Goal: Navigation & Orientation: Understand site structure

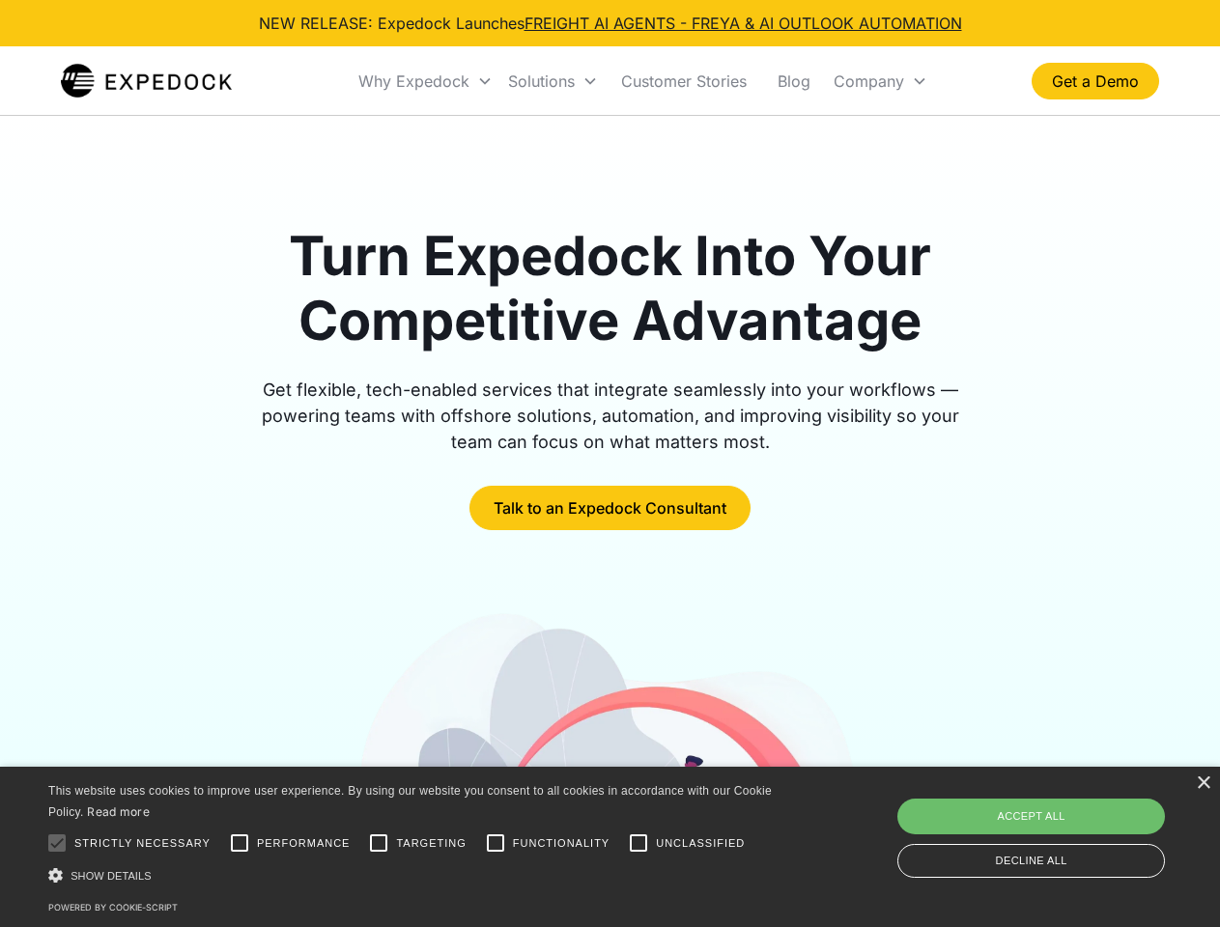
click at [426, 81] on div "Why Expedock" at bounding box center [413, 80] width 111 height 19
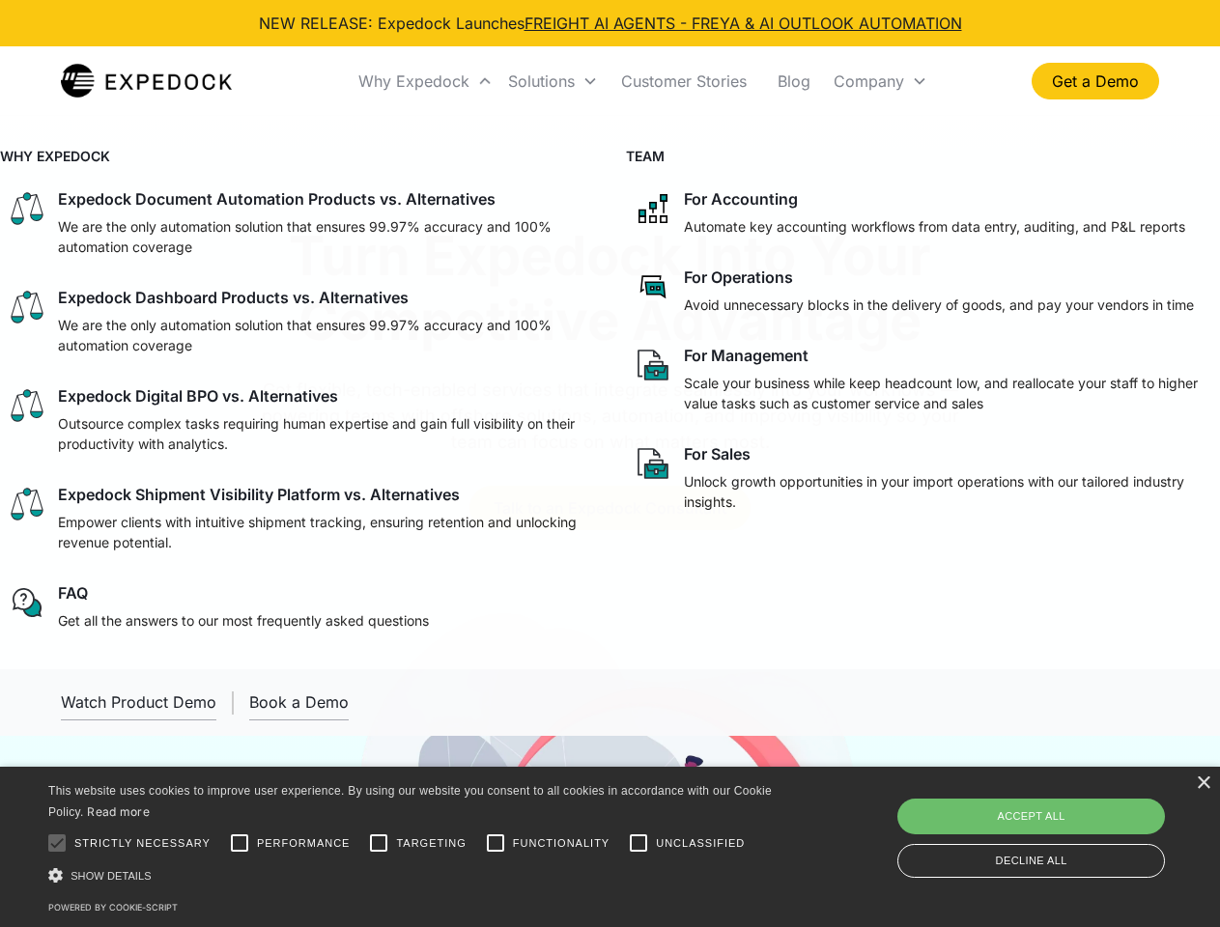
click at [553, 81] on div "Solutions" at bounding box center [541, 80] width 67 height 19
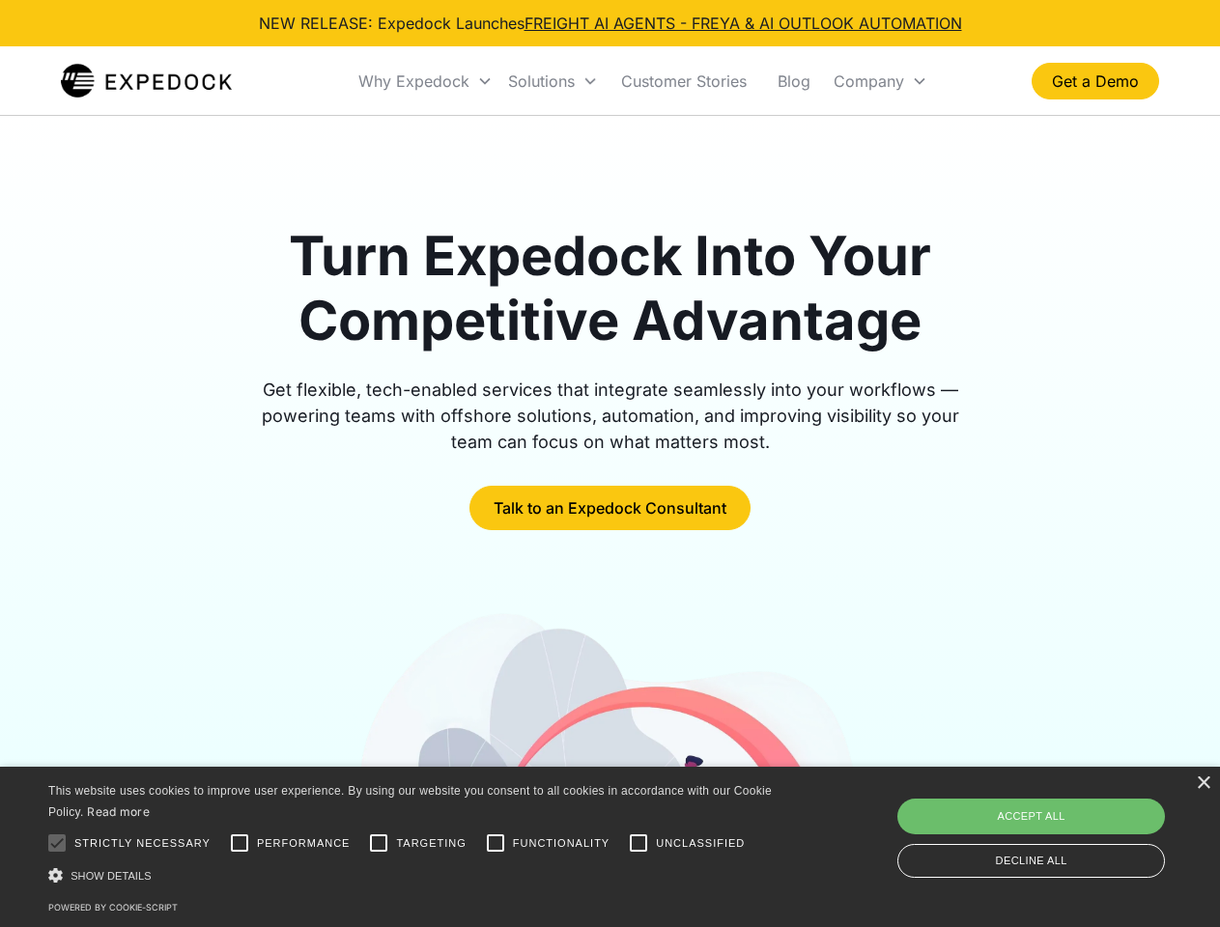
click at [880, 81] on div "Company" at bounding box center [869, 80] width 71 height 19
click at [57, 843] on div at bounding box center [57, 843] width 39 height 39
click at [240, 843] on input "Performance" at bounding box center [239, 843] width 39 height 39
checkbox input "true"
click at [379, 843] on input "Targeting" at bounding box center [378, 843] width 39 height 39
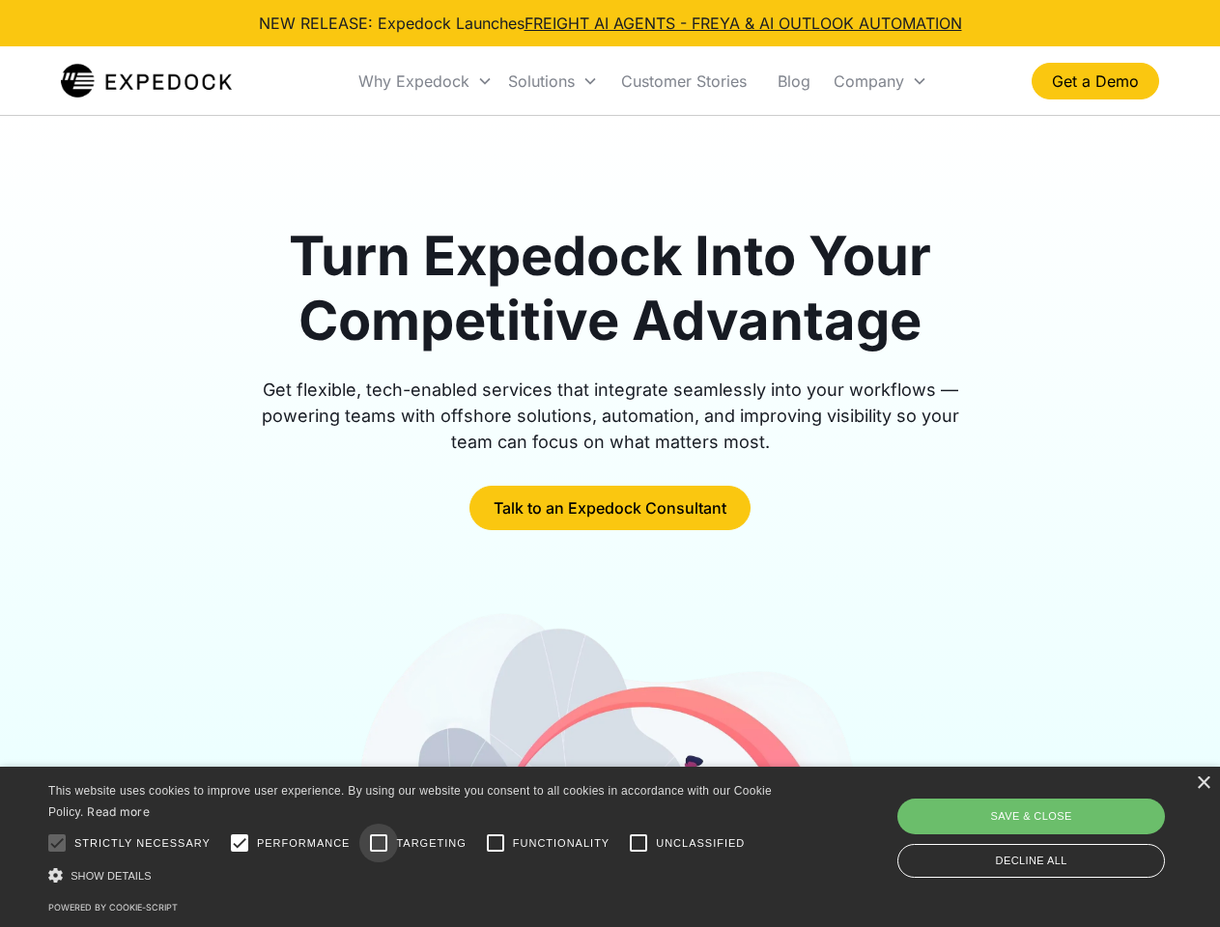
checkbox input "true"
click at [496, 843] on input "Functionality" at bounding box center [495, 843] width 39 height 39
checkbox input "true"
click at [639, 843] on input "Unclassified" at bounding box center [638, 843] width 39 height 39
checkbox input "true"
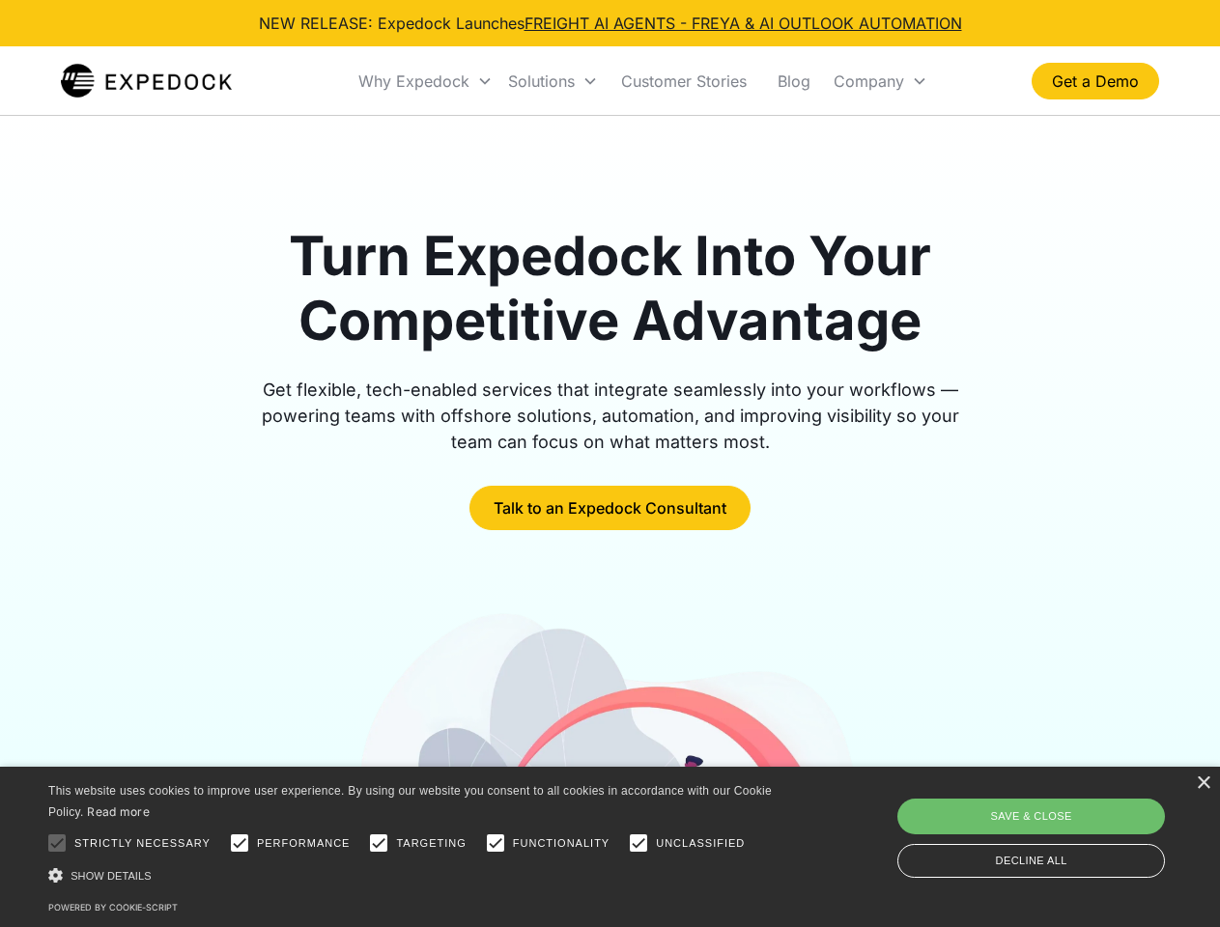
click at [413, 875] on div "Show details Hide details" at bounding box center [413, 876] width 730 height 20
